Goal: Task Accomplishment & Management: Manage account settings

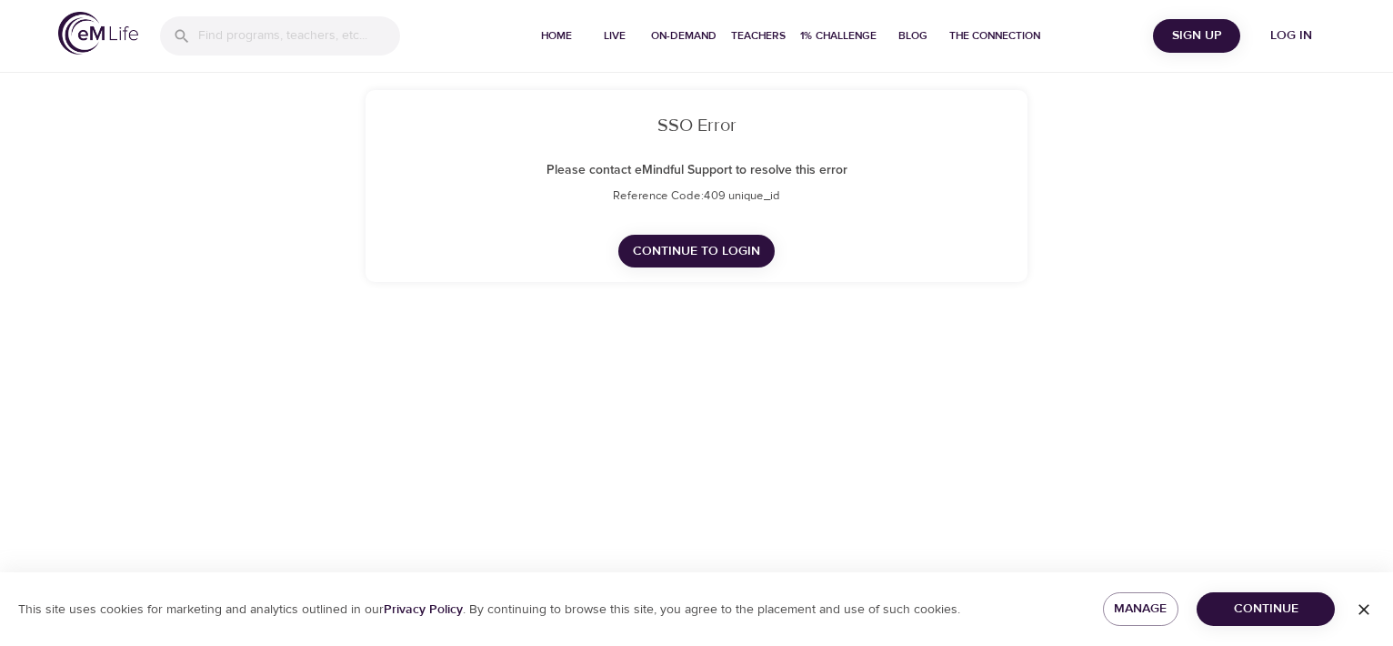
click at [677, 256] on span "Continue to Login" at bounding box center [696, 251] width 127 height 23
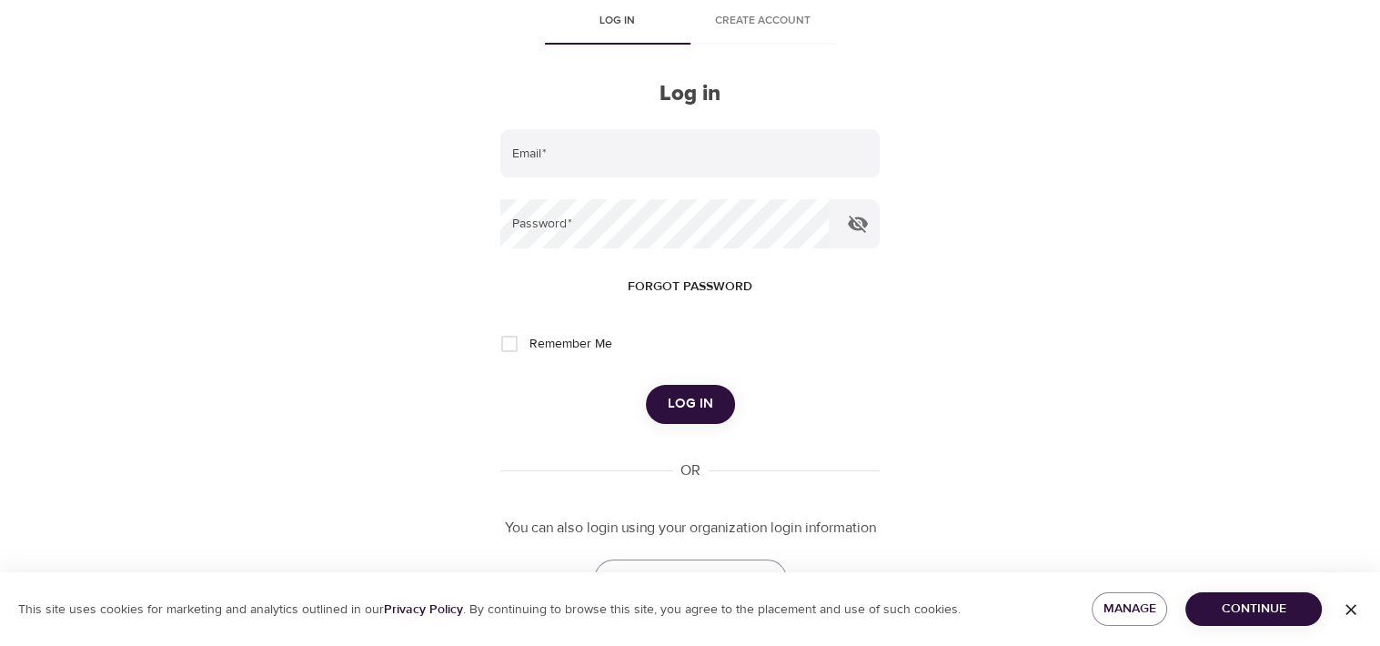
scroll to position [158, 0]
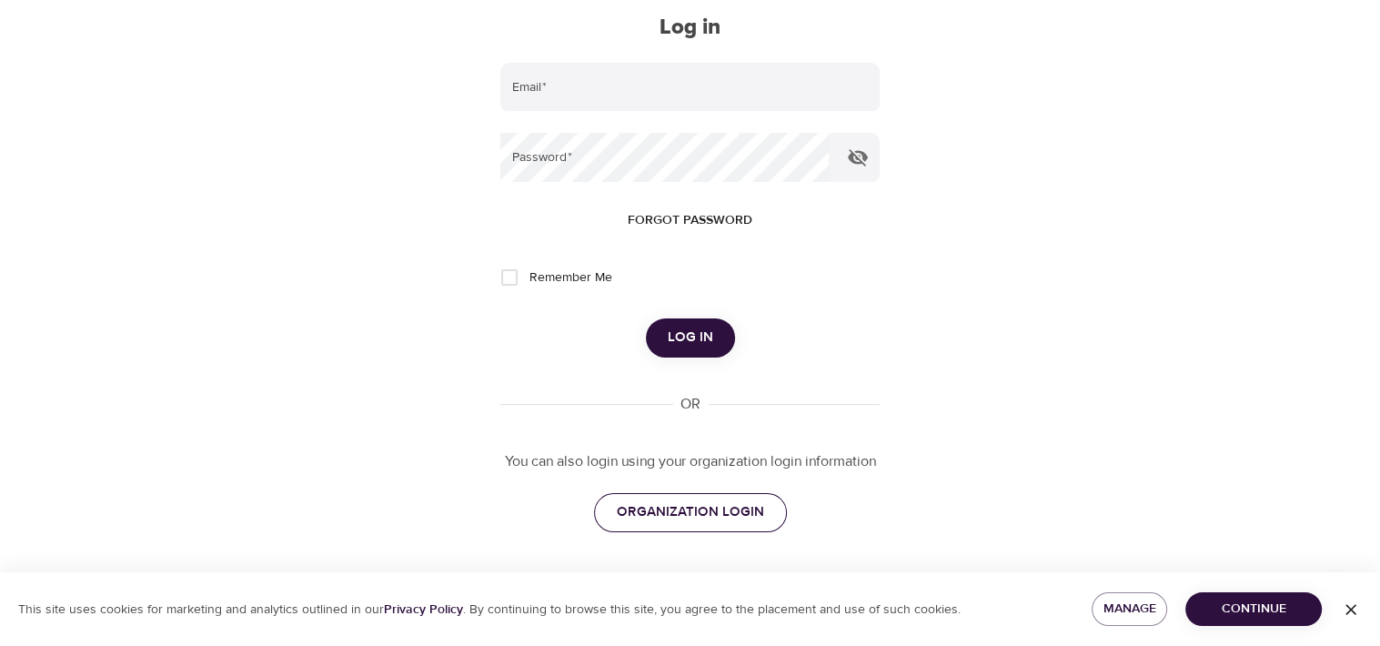
click at [665, 495] on link "ORGANIZATION LOGIN" at bounding box center [690, 512] width 193 height 38
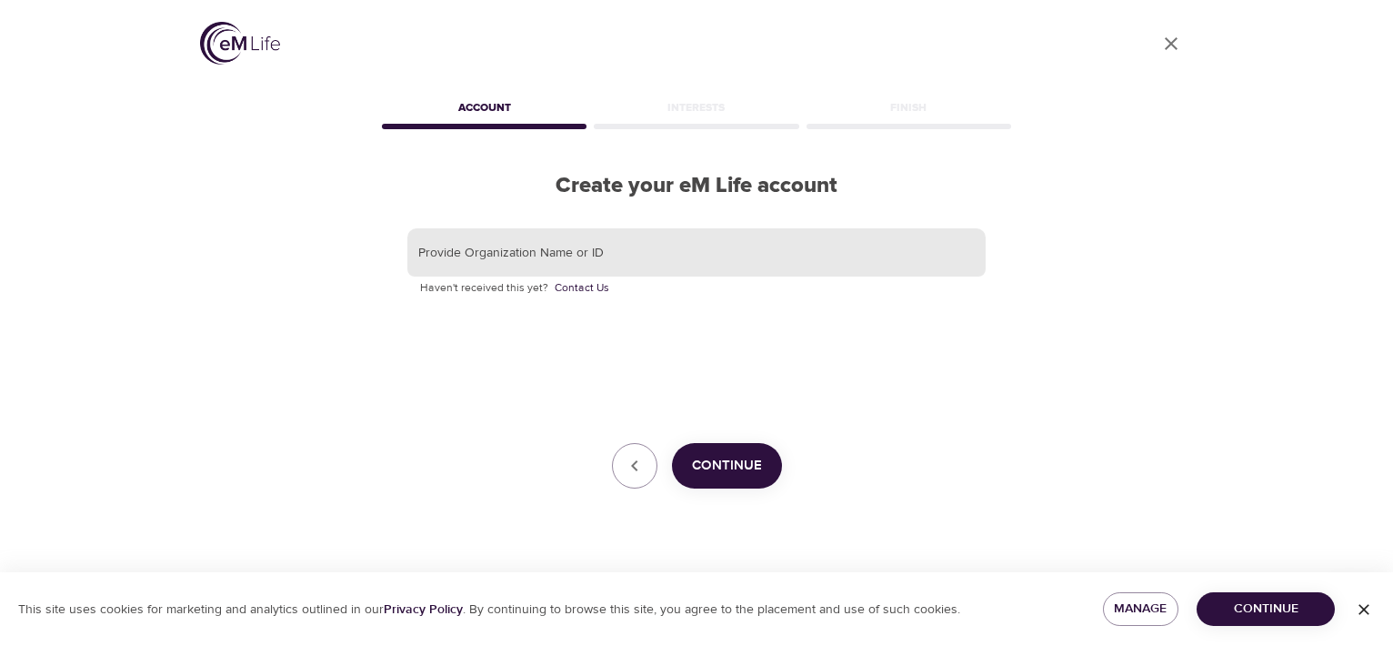
click at [633, 259] on input "text" at bounding box center [696, 252] width 578 height 49
type input "CNO Financial"
click at [730, 470] on span "Continue" at bounding box center [727, 466] width 70 height 24
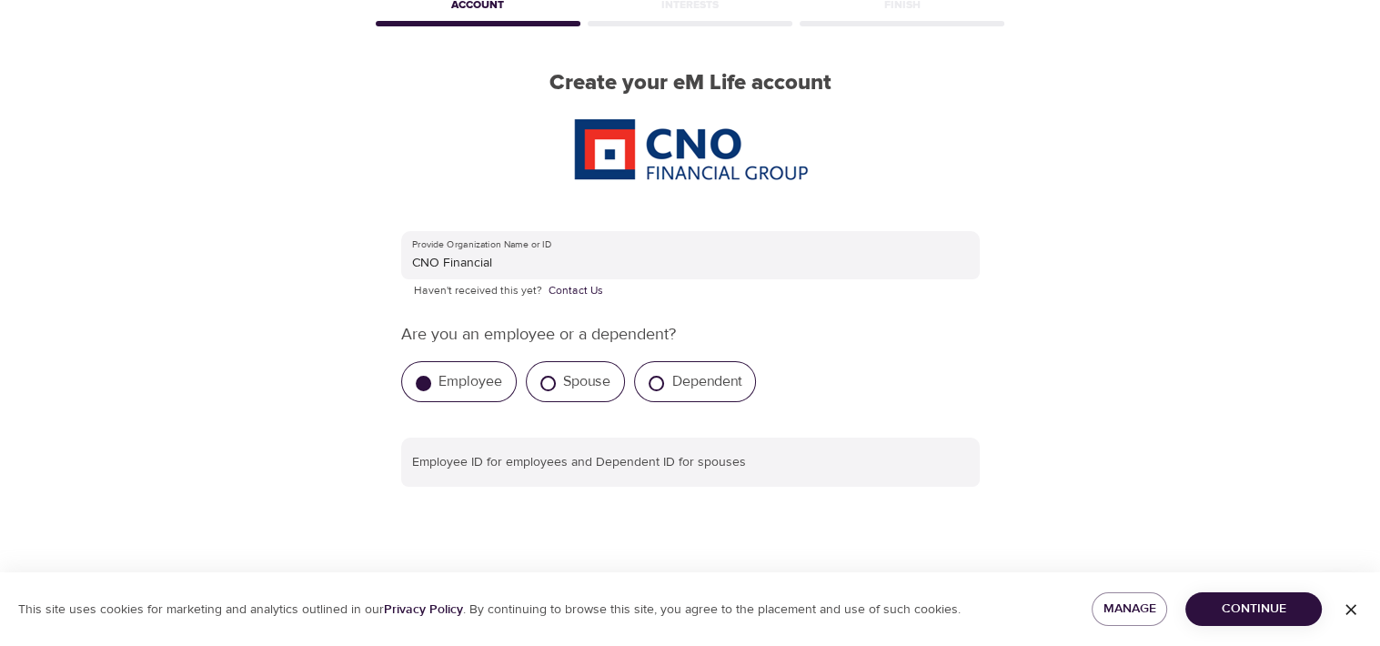
scroll to position [182, 0]
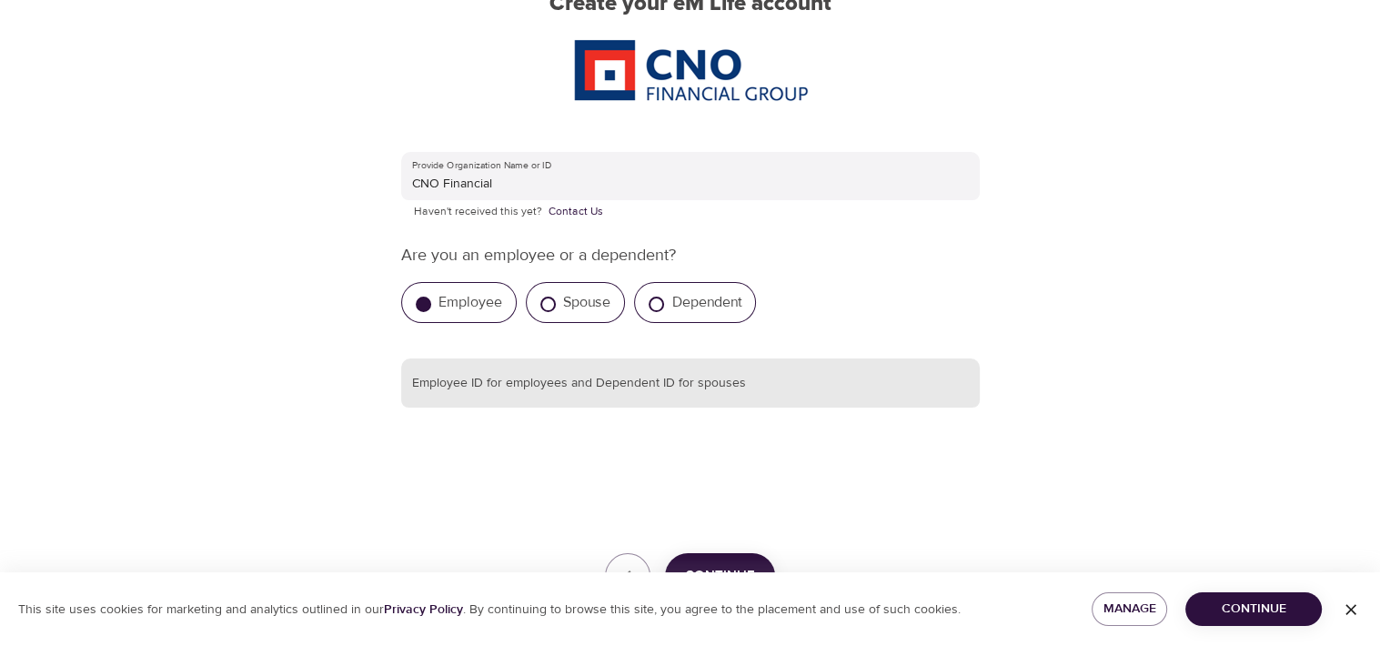
click at [655, 395] on input "text" at bounding box center [690, 382] width 578 height 49
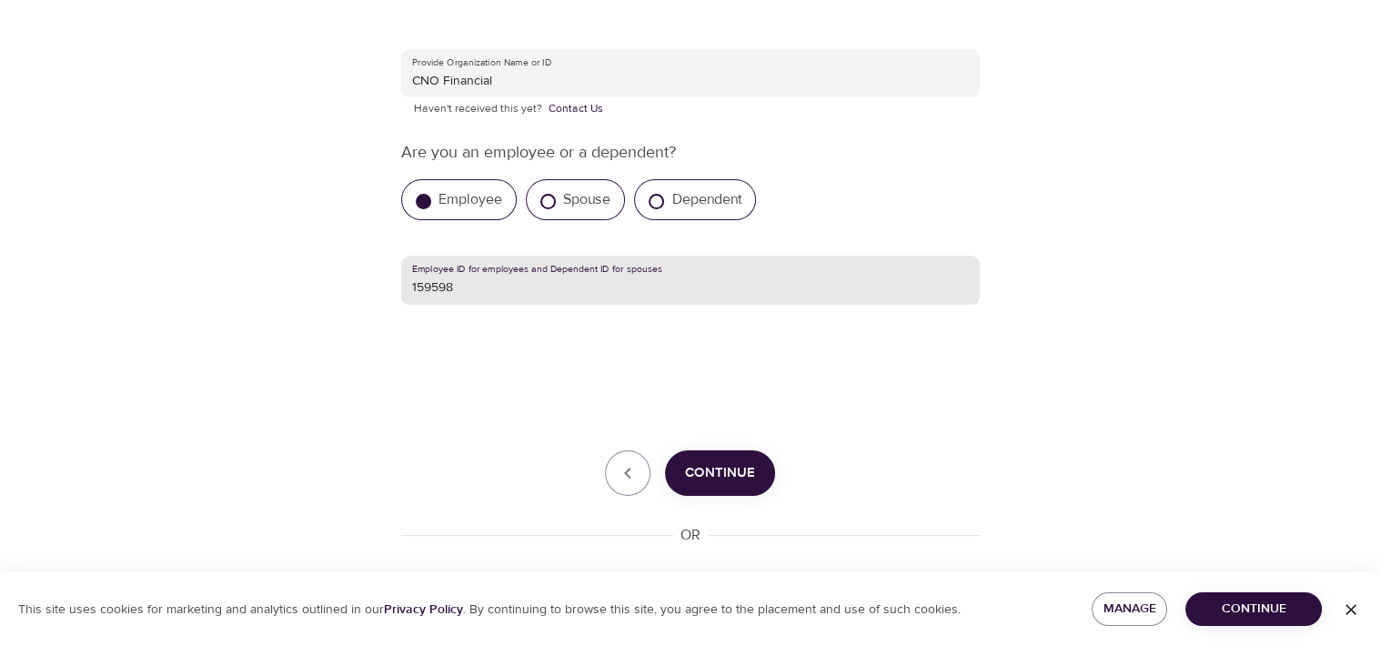
scroll to position [364, 0]
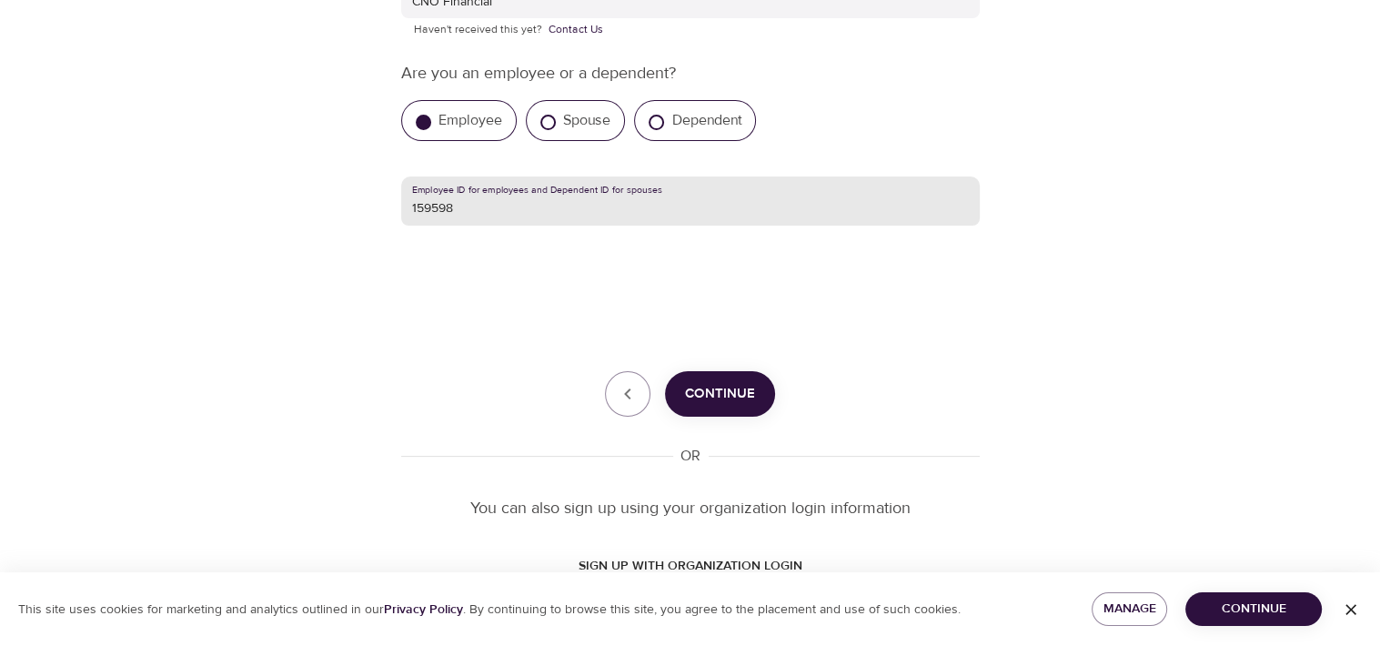
type input "159598"
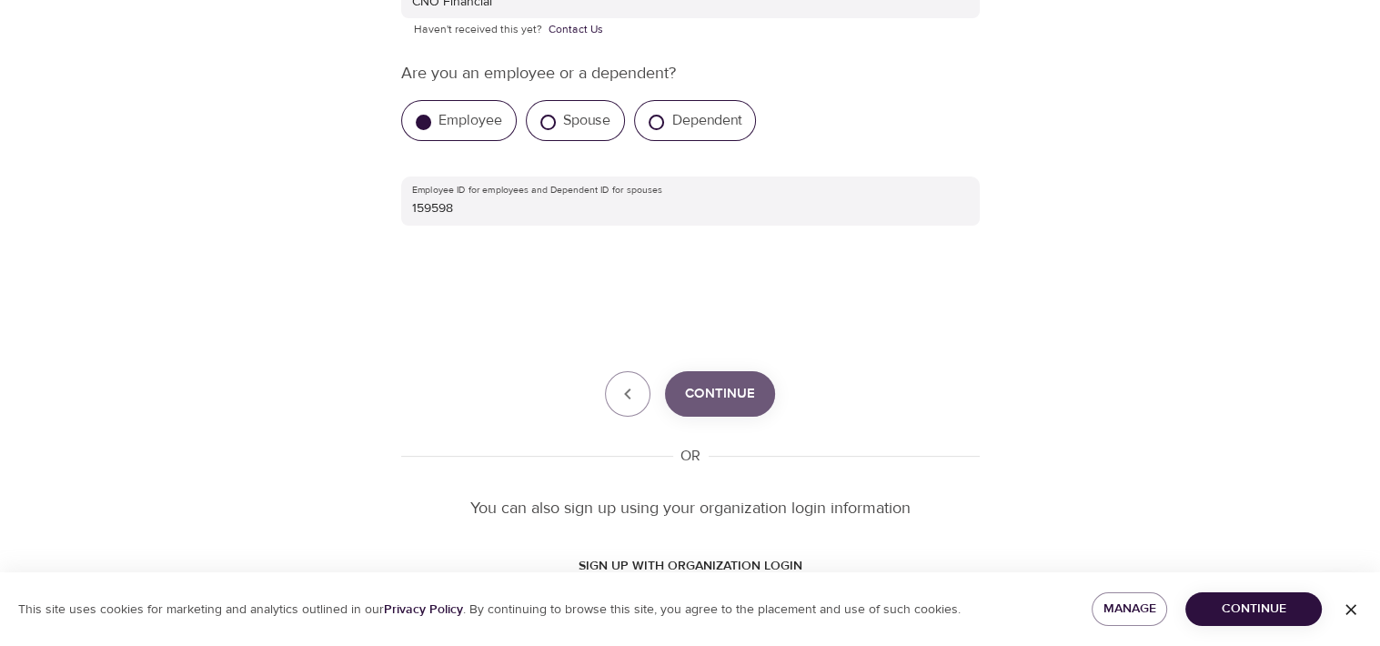
click at [760, 396] on button "Continue" at bounding box center [720, 393] width 110 height 45
